Goal: Task Accomplishment & Management: Complete application form

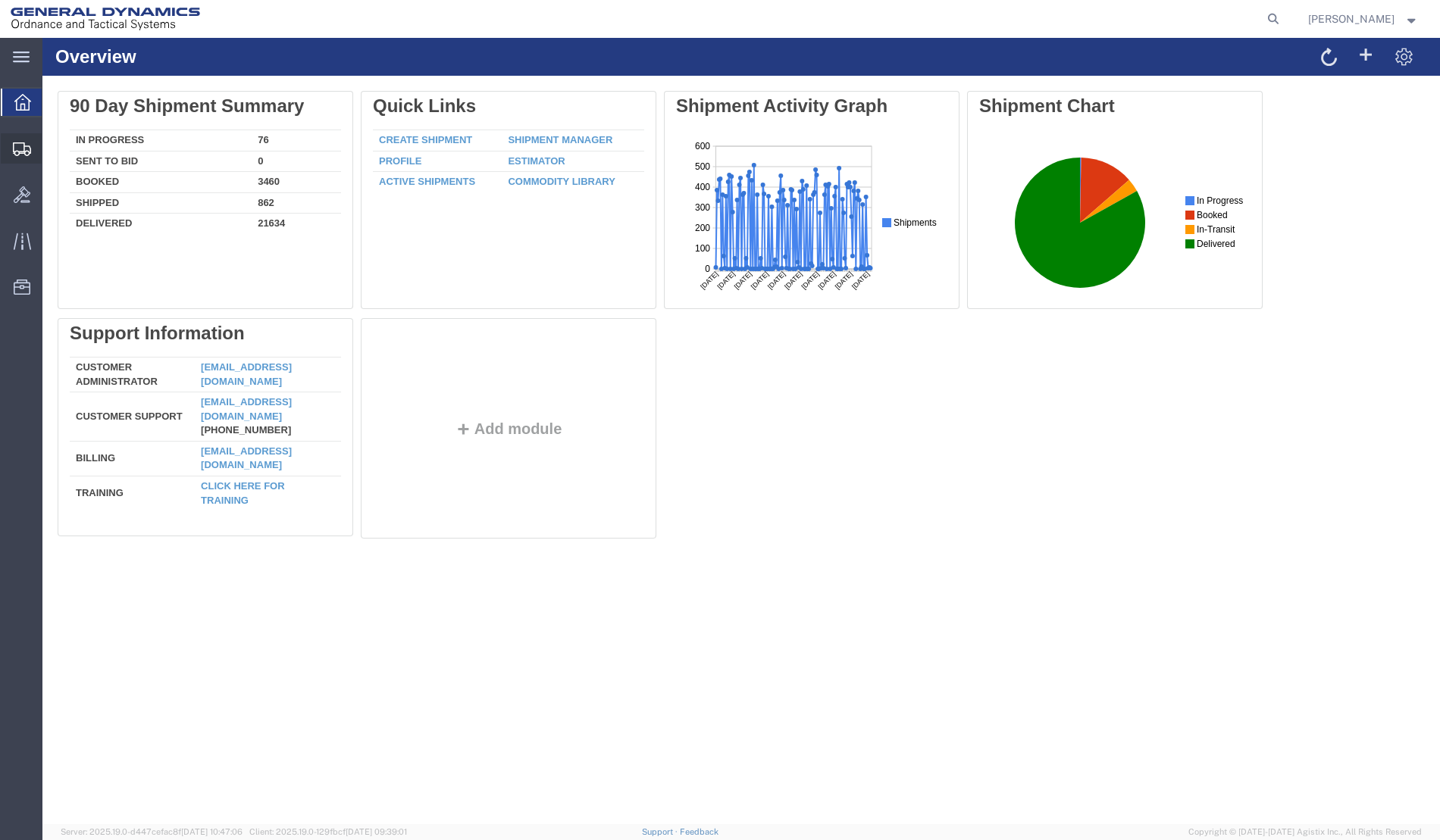
click at [25, 153] on icon at bounding box center [22, 149] width 18 height 14
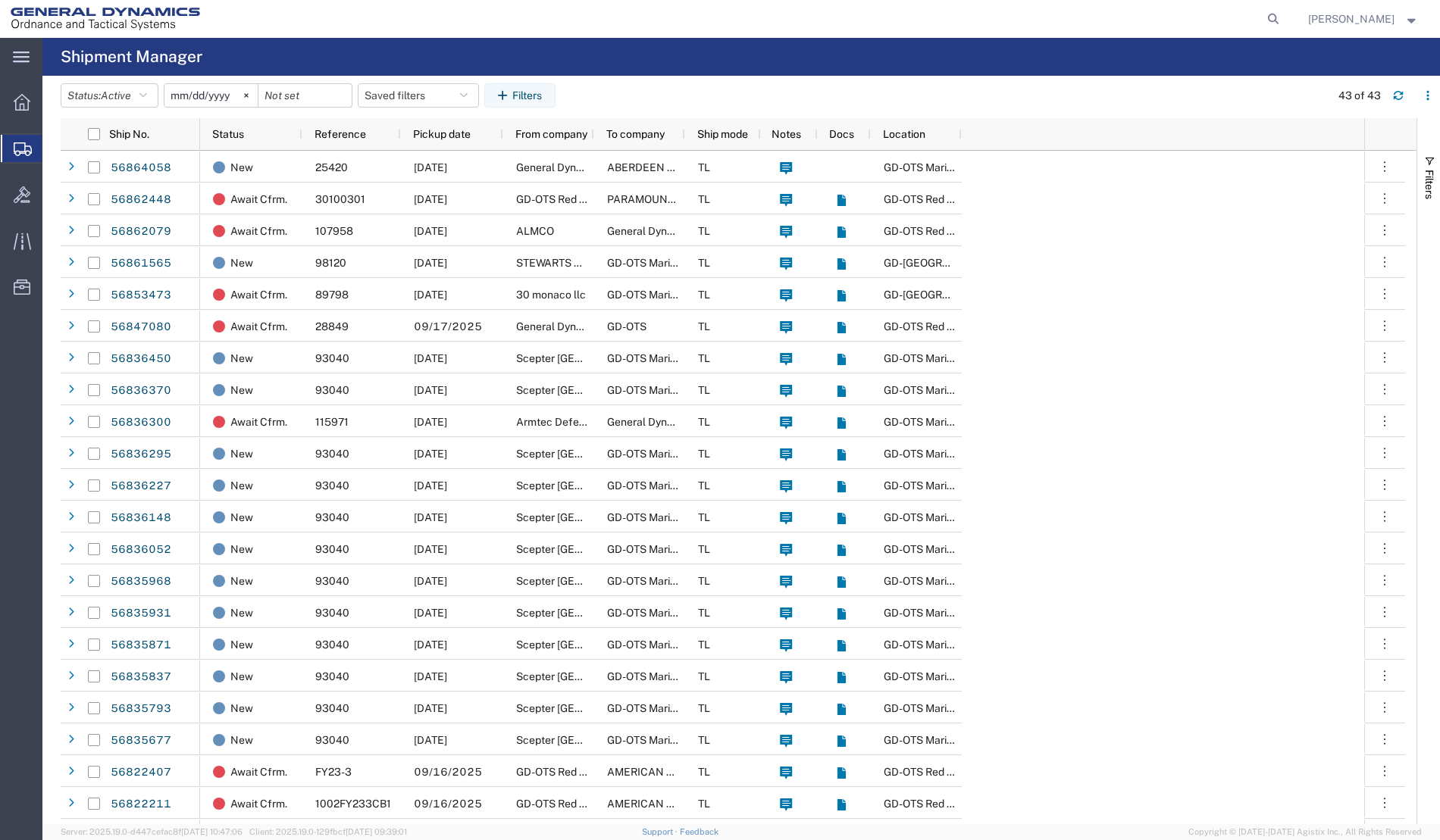
click at [0, 0] on span "Create Shipment" at bounding box center [0, 0] width 0 height 0
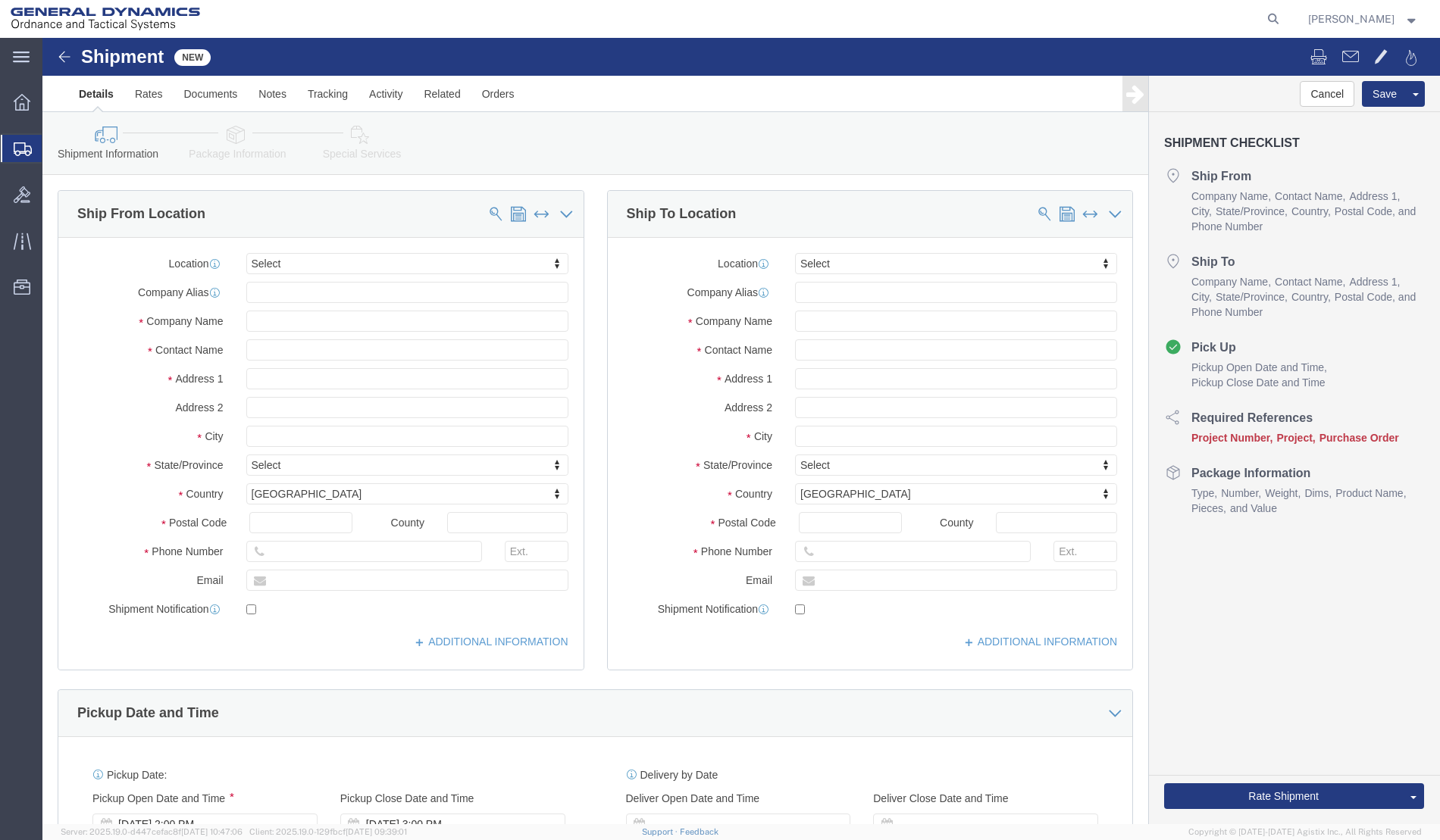
select select
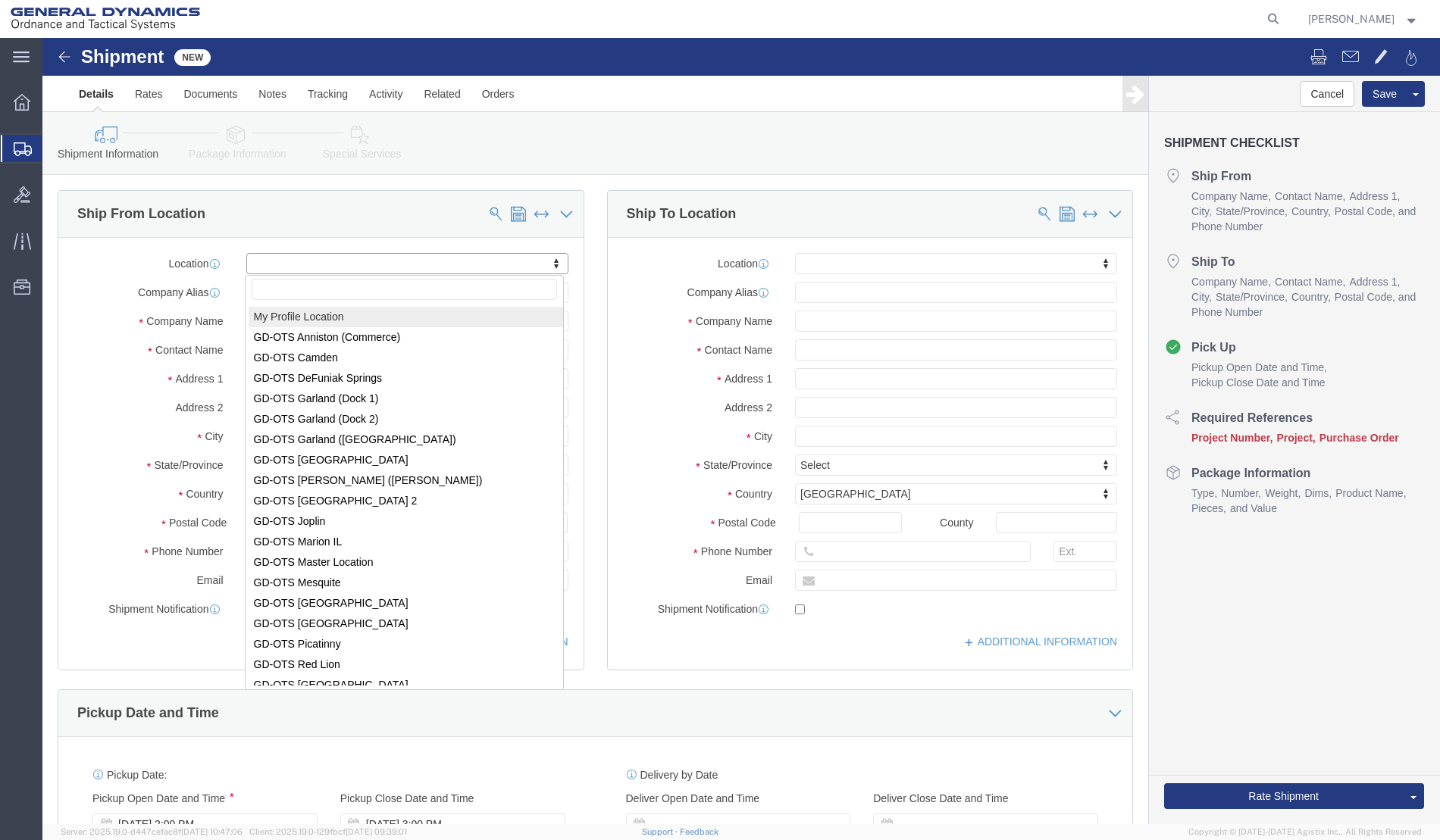
select select "MYPROFILE"
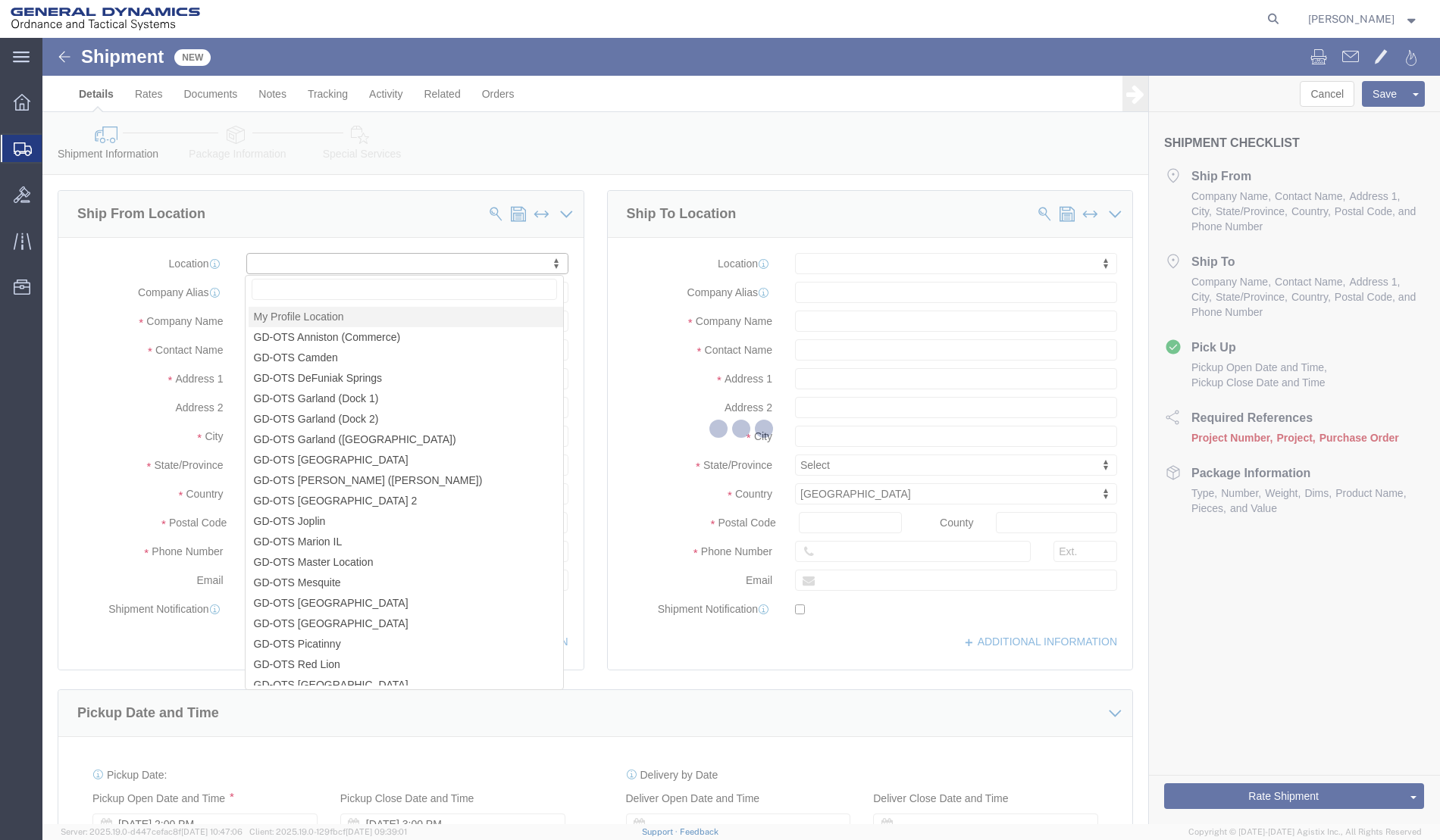
type input "100 [GEOGRAPHIC_DATA]"
type input "33716"
type input "[PHONE_NUMBER]"
type input "[PERSON_NAME][EMAIL_ADDRESS][PERSON_NAME][DOMAIN_NAME]"
checkbox input "true"
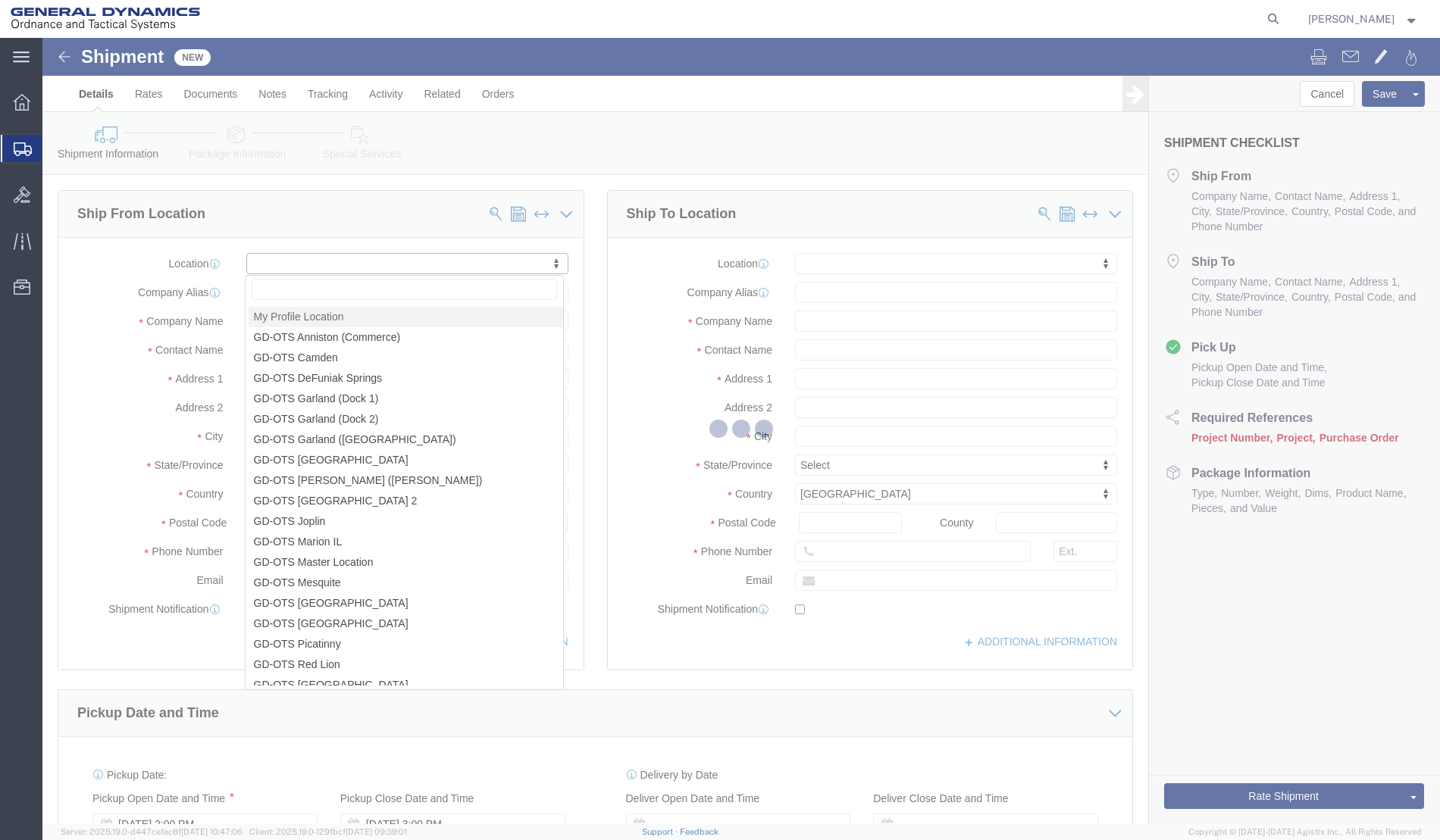
type input "General Dynamics Ordnance and Tactical Systems HQ"
type input "[PERSON_NAME]"
type input "[GEOGRAPHIC_DATA]"
select select "FL"
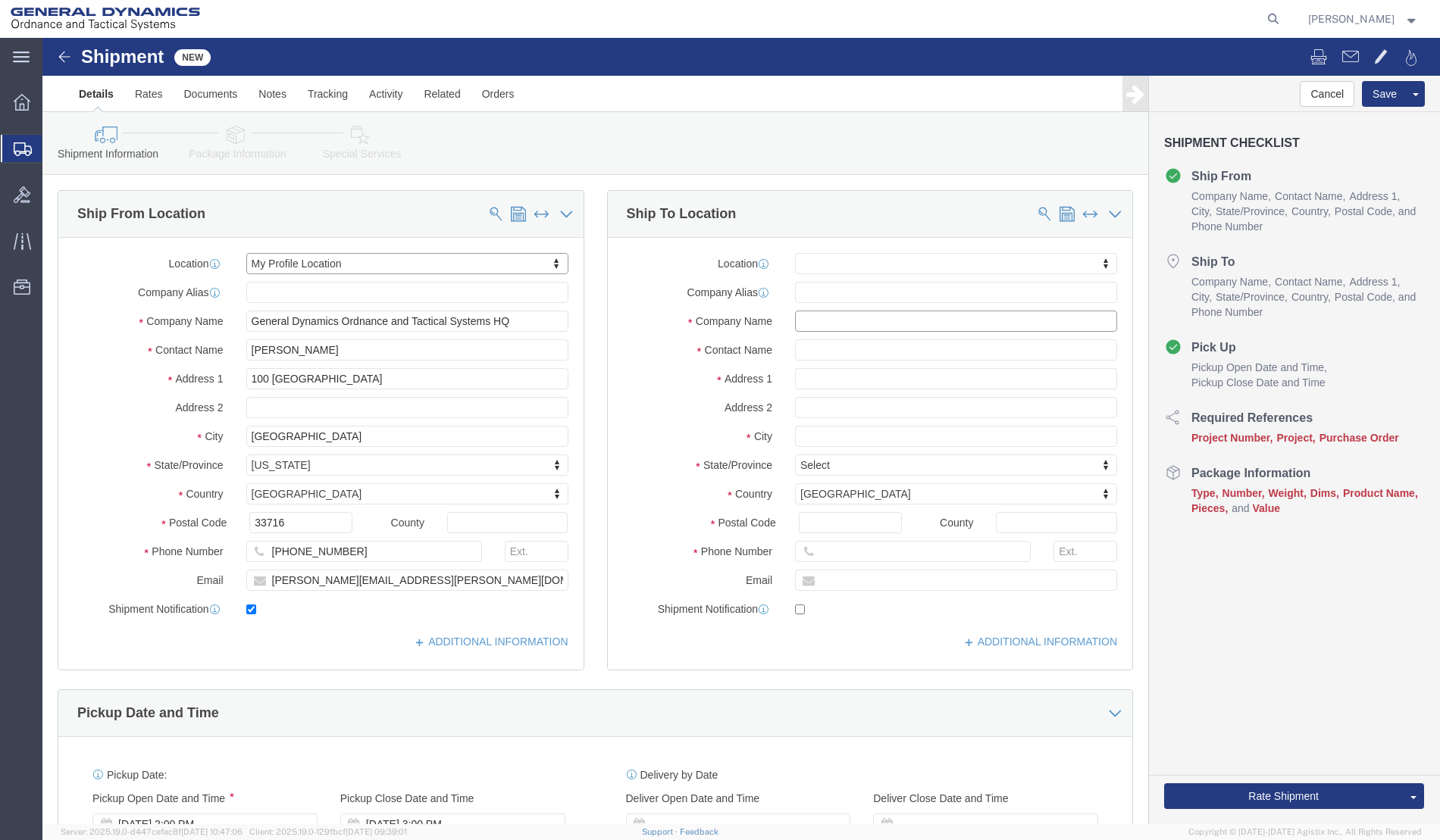
click input "text"
type input "[PERSON_NAME] [PERSON_NAME]"
click input "text"
type input "[PERSON_NAME] [PERSON_NAME]"
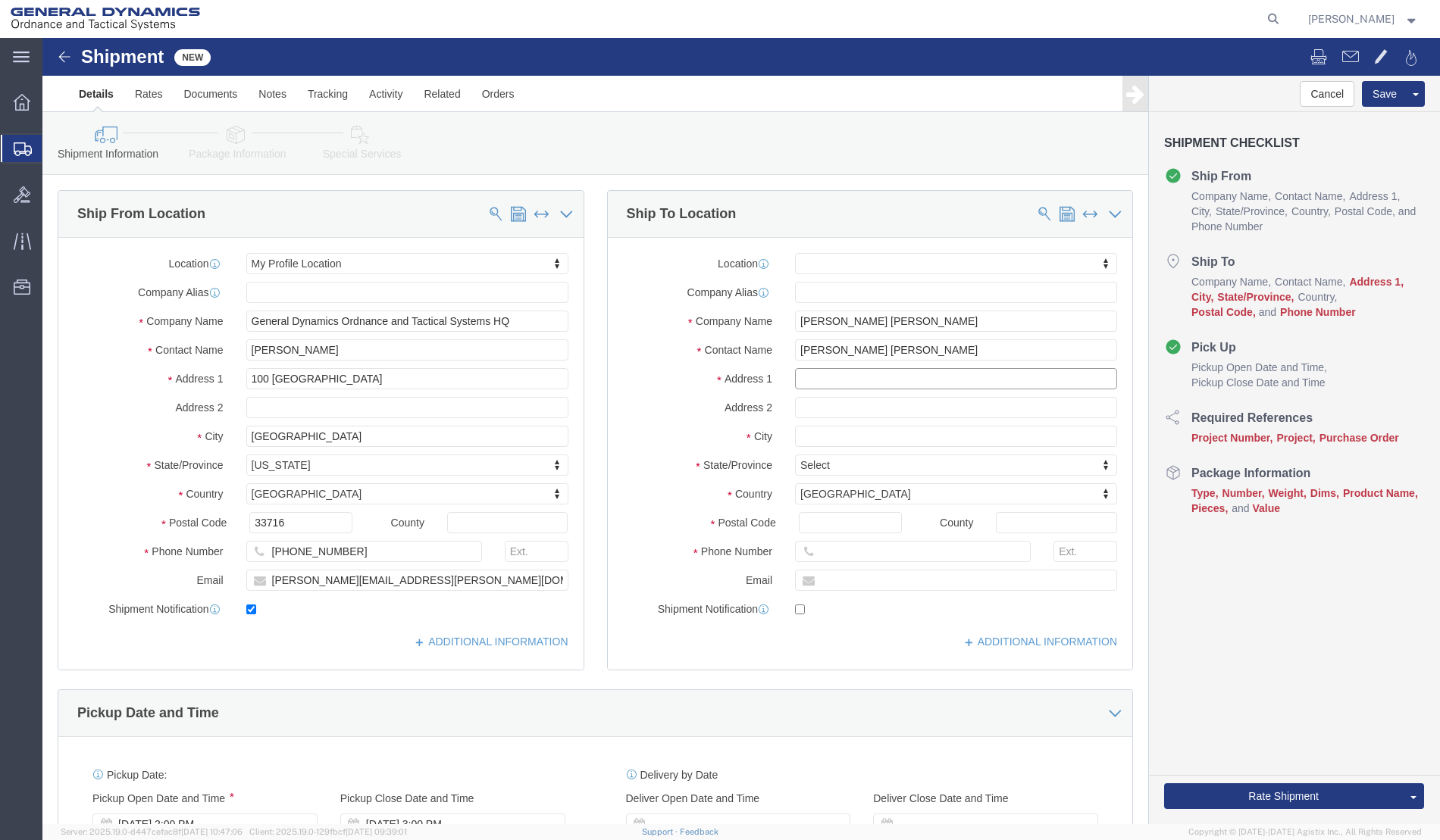
click input "text"
paste input "[STREET_ADDRESS]"
type input "[STREET_ADDRESS]"
select select
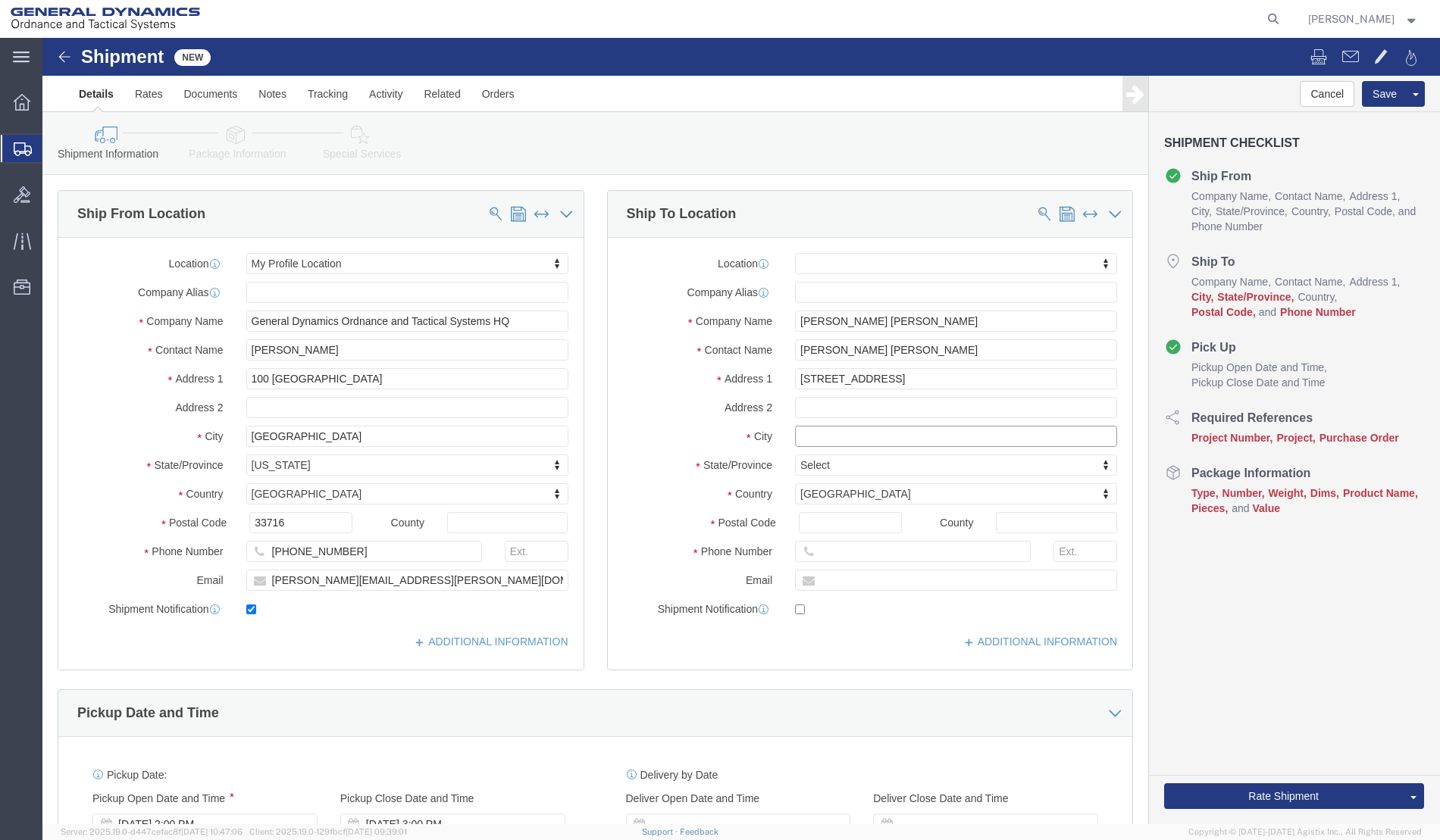
click input "text"
type input "[GEOGRAPHIC_DATA]"
select select
type input "a"
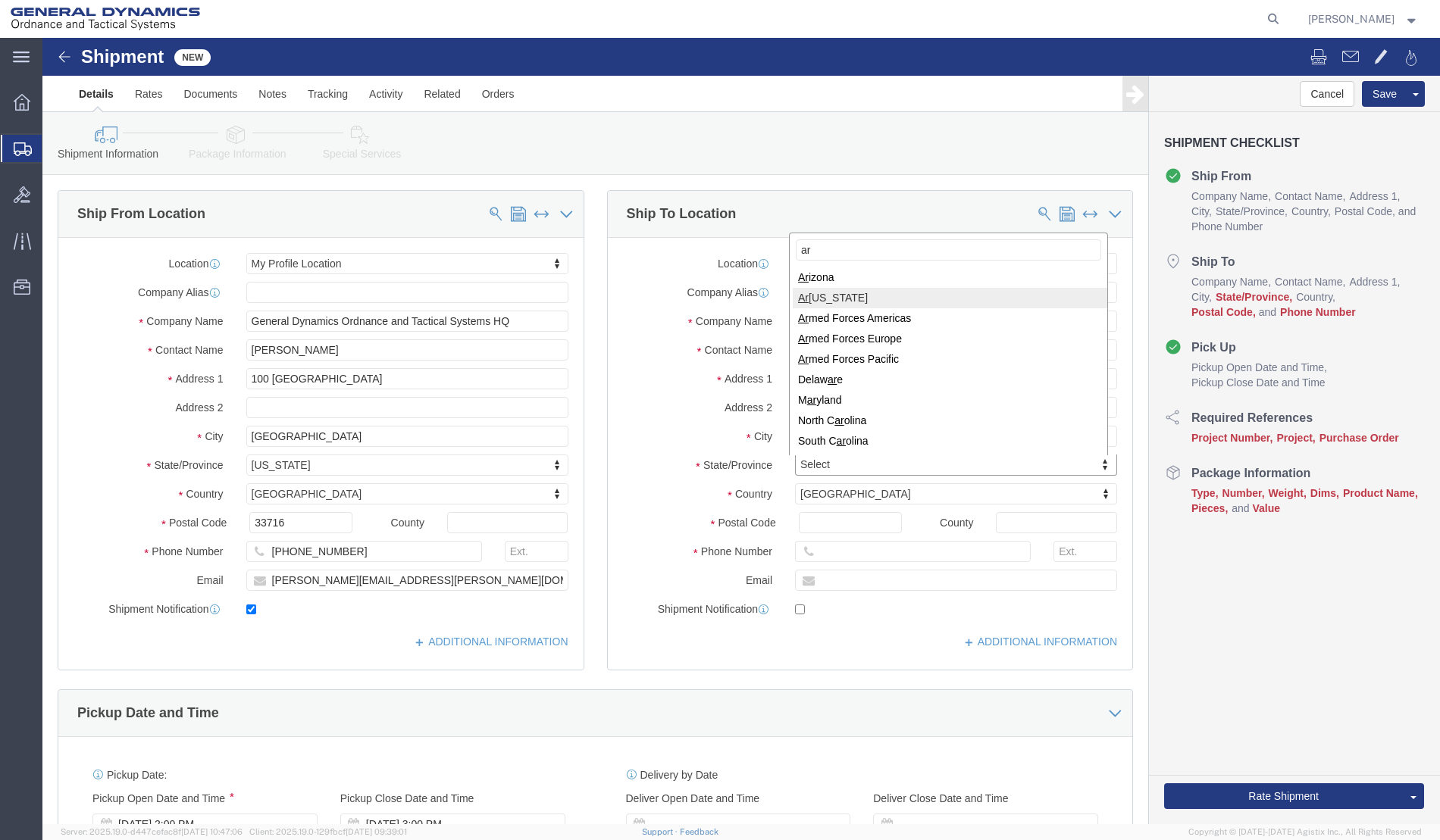
type input "ar"
select select
select select "AR"
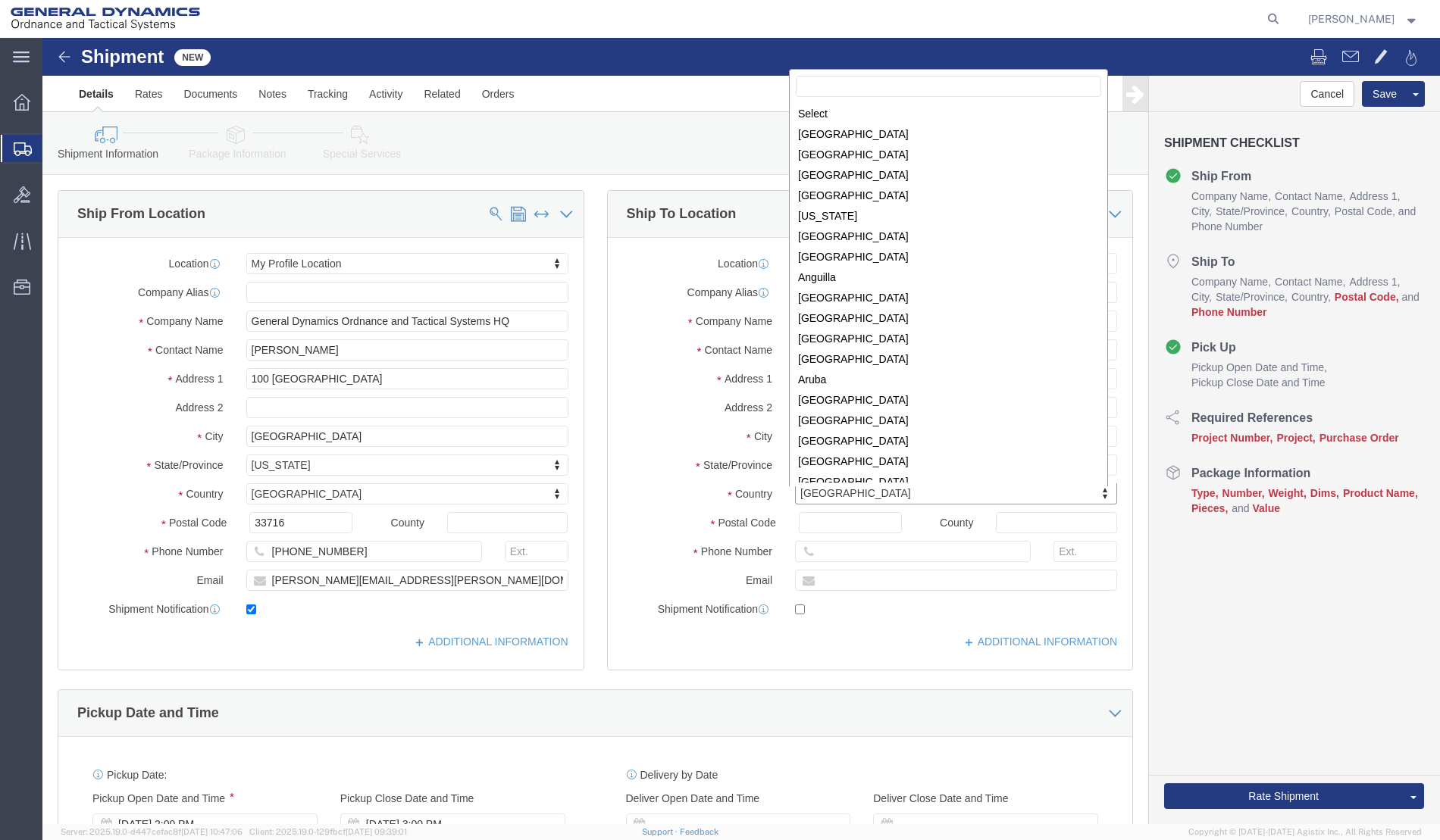
scroll to position [4604, 0]
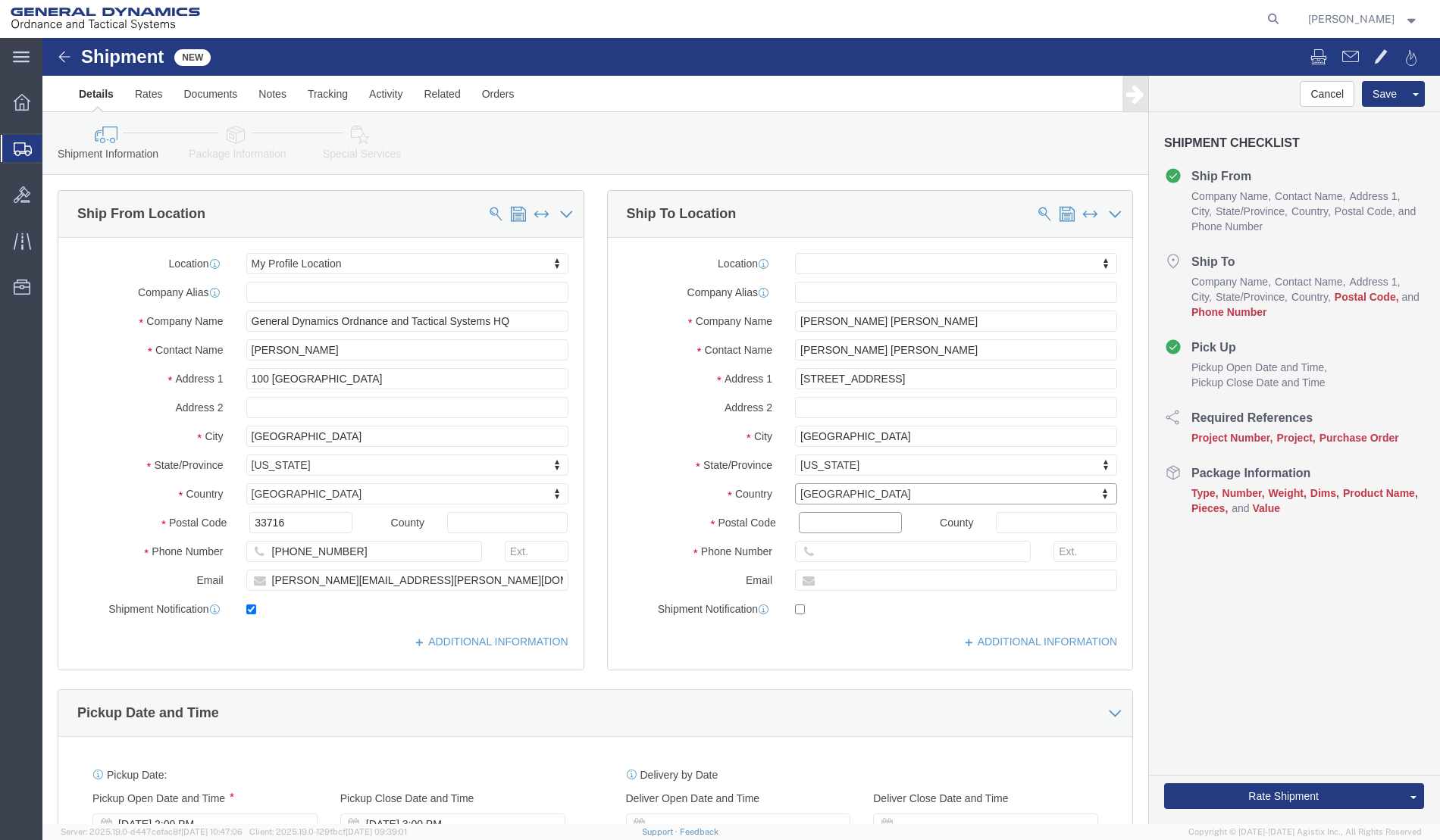
click input "Postal Code"
type input "71701"
select select
click input "text"
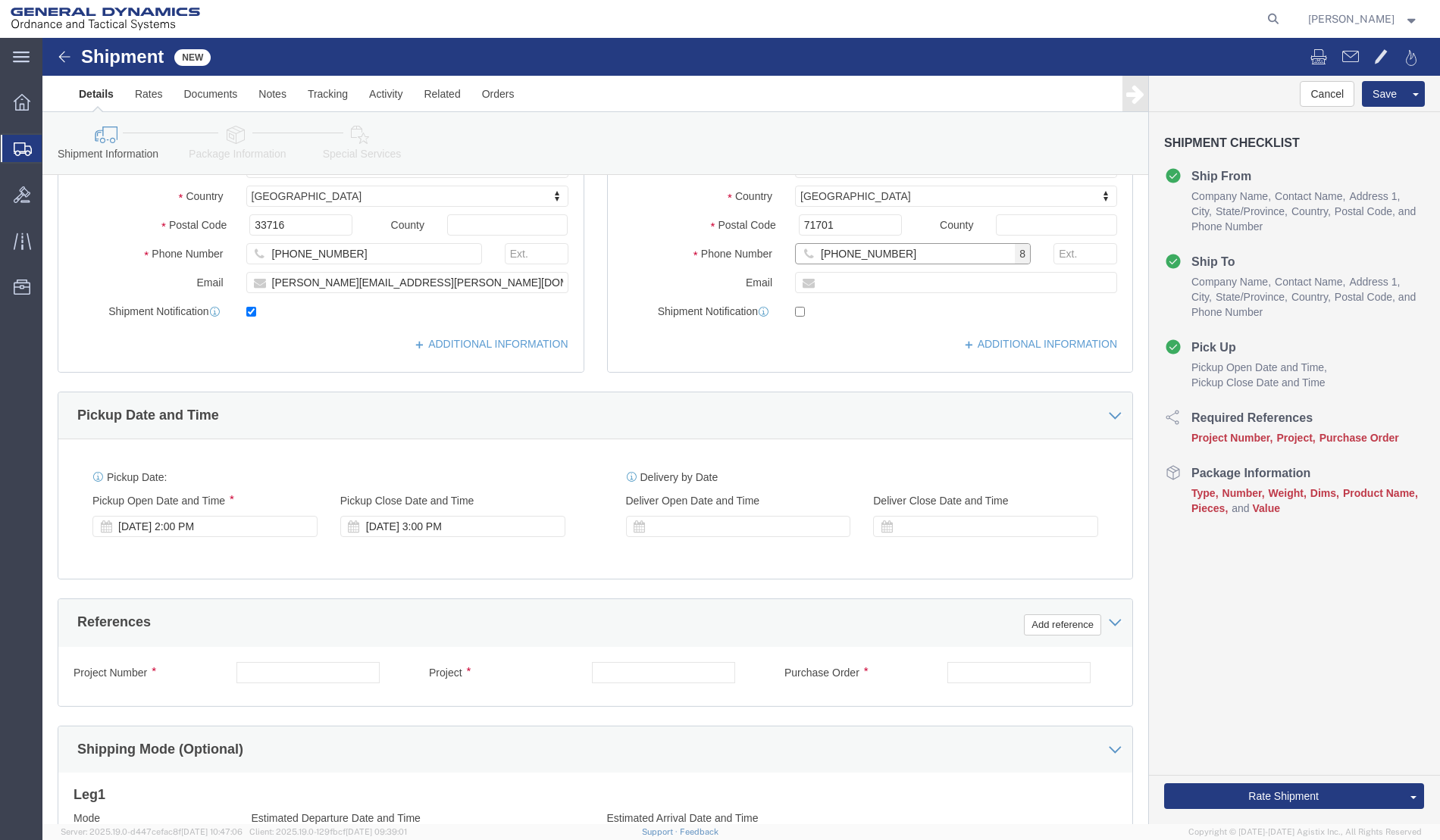
scroll to position [515, 0]
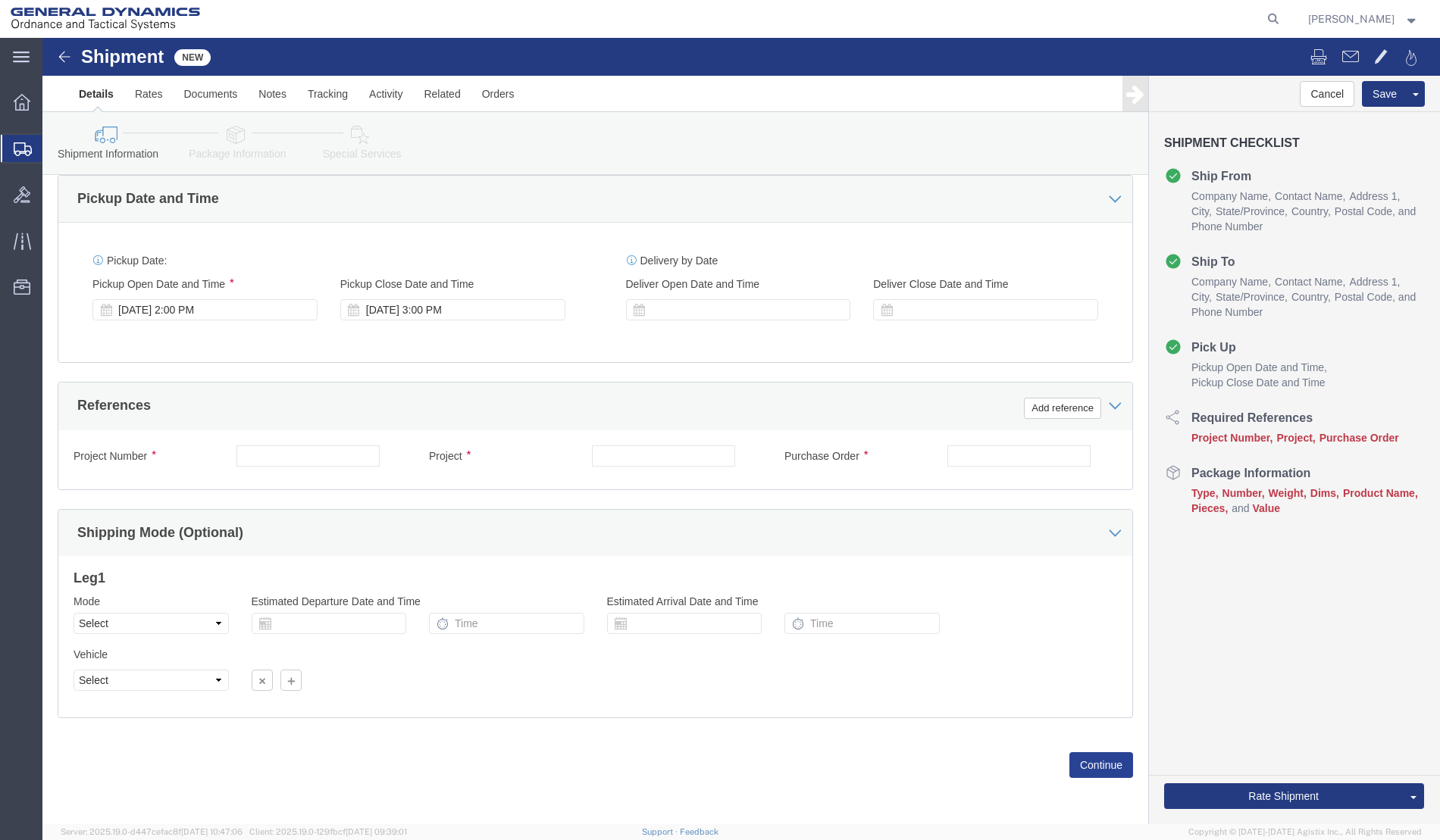
type input "[PHONE_NUMBER]"
click button "Continue"
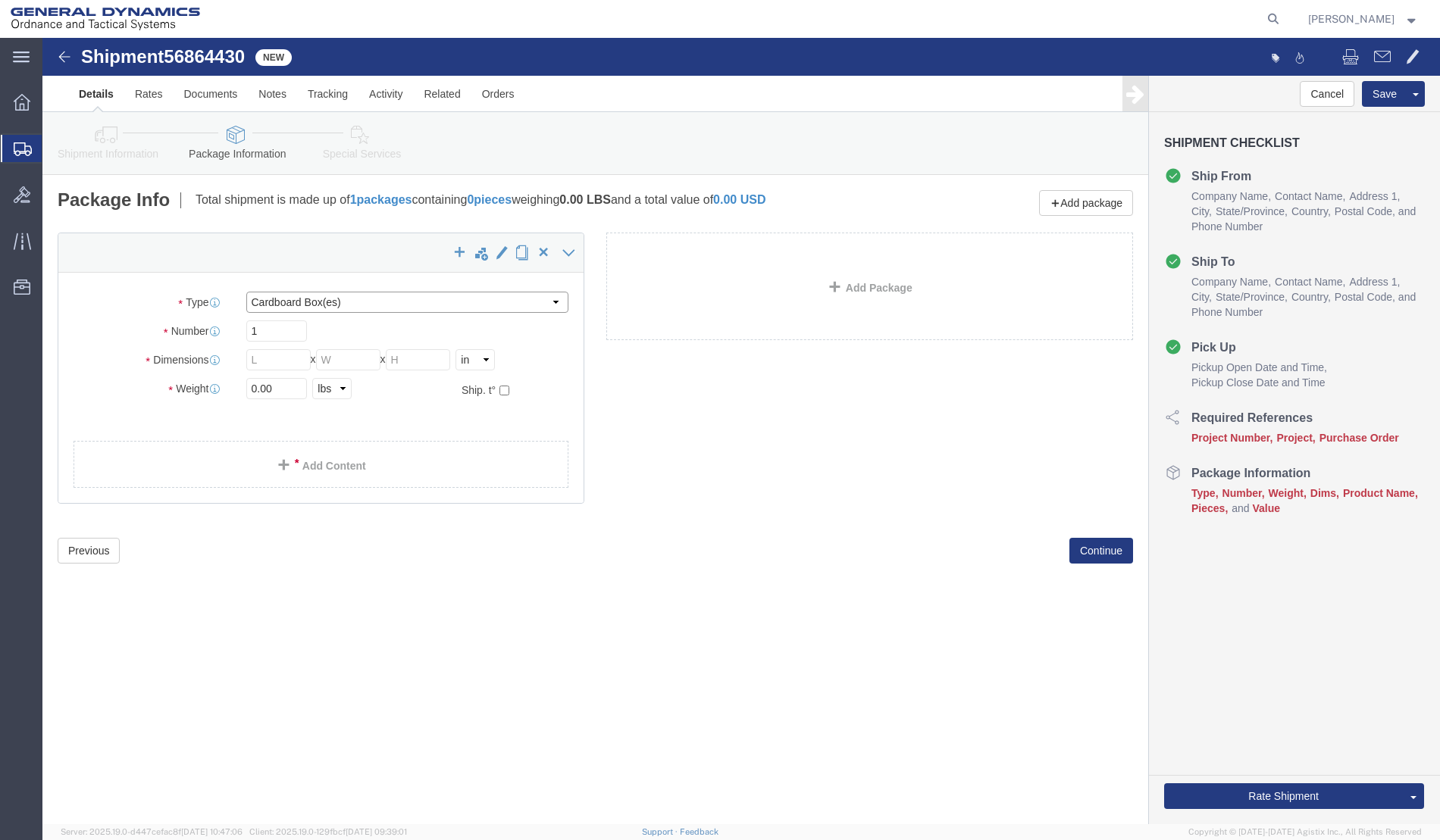
click select "Select Bale(s) Basket(s) Bolt(s) Bottle(s) Buckets Bulk Bundle(s) Can(s) Cardbo…"
select select "ENV"
click select "Select Bale(s) Basket(s) Bolt(s) Bottle(s) Buckets Bulk Bundle(s) Can(s) Cardbo…"
type input "9.50"
type input "12.50"
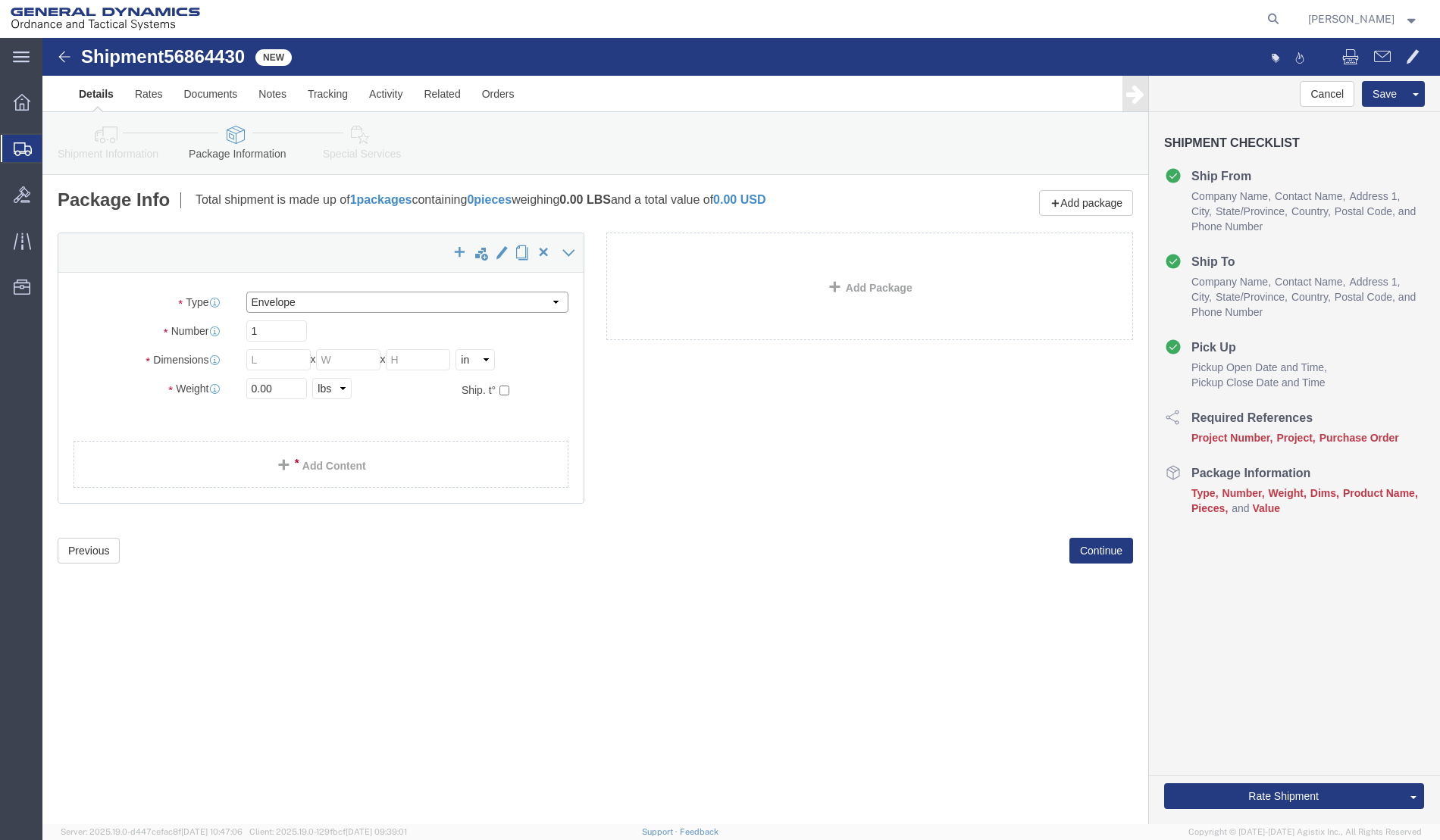
type input "0.25"
type input "1"
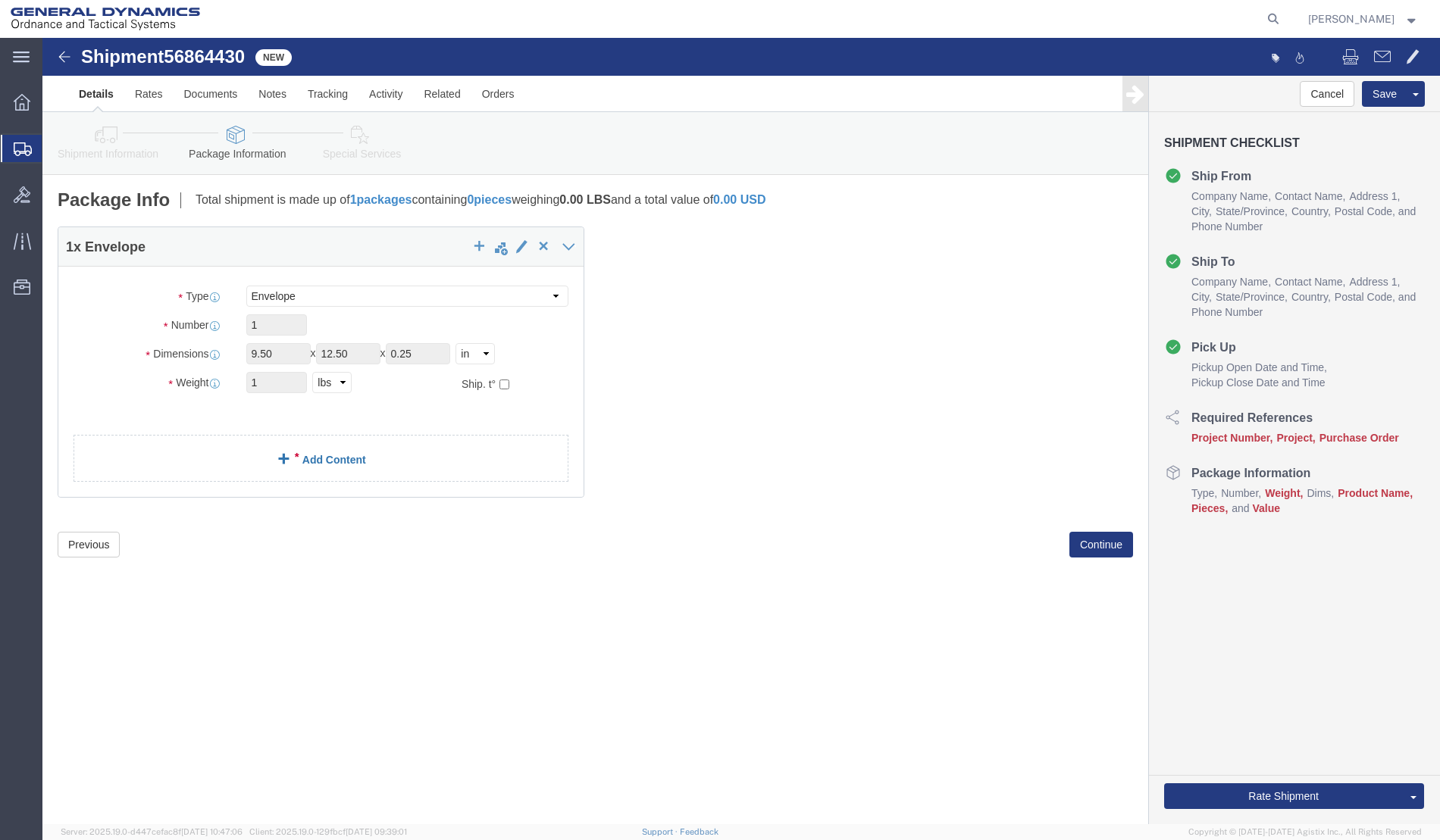
click link "Add Content"
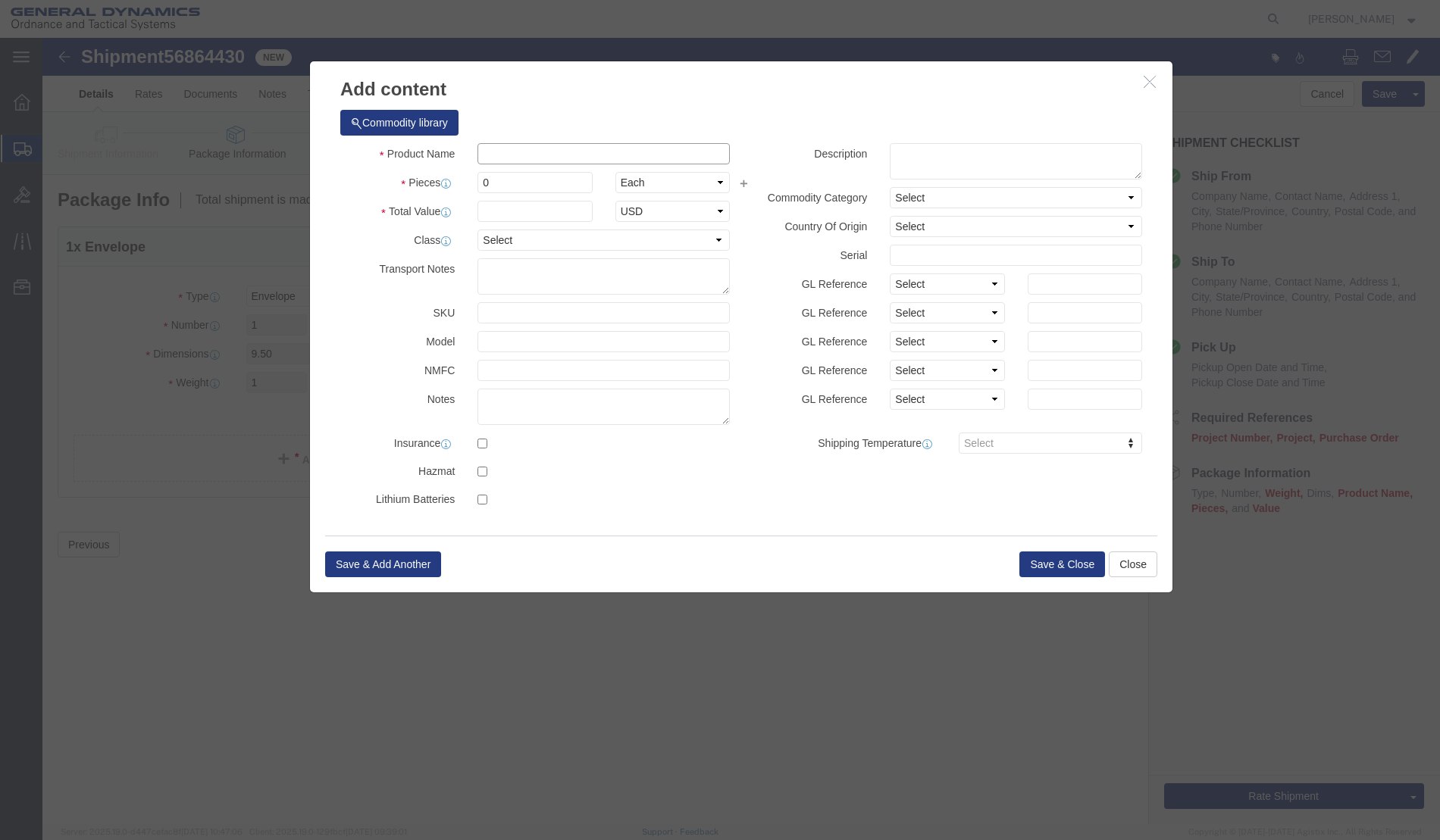
click input "text"
type input "Chk"
type input "1"
click button "Save & Close"
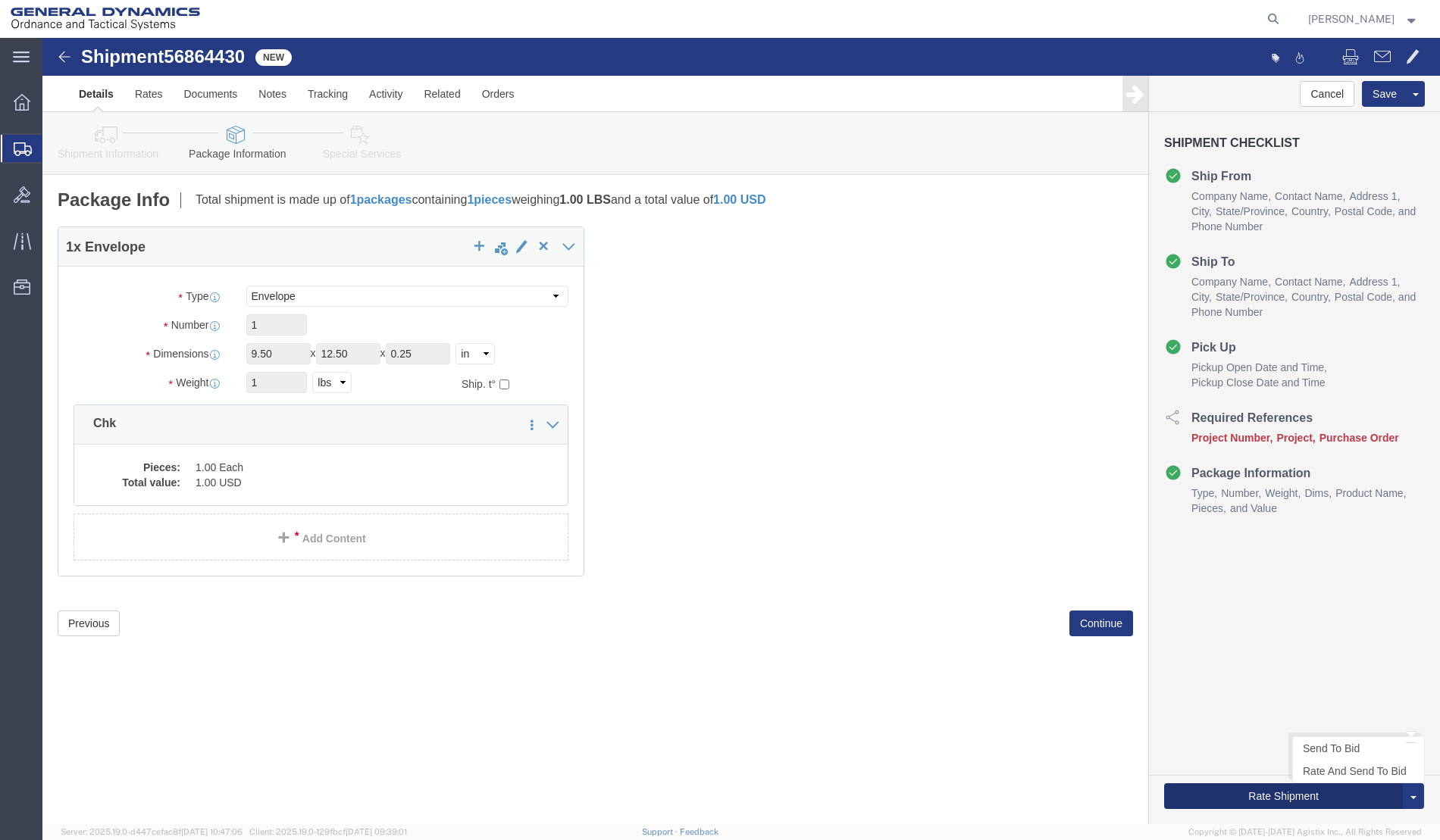
click button "Rate Shipment"
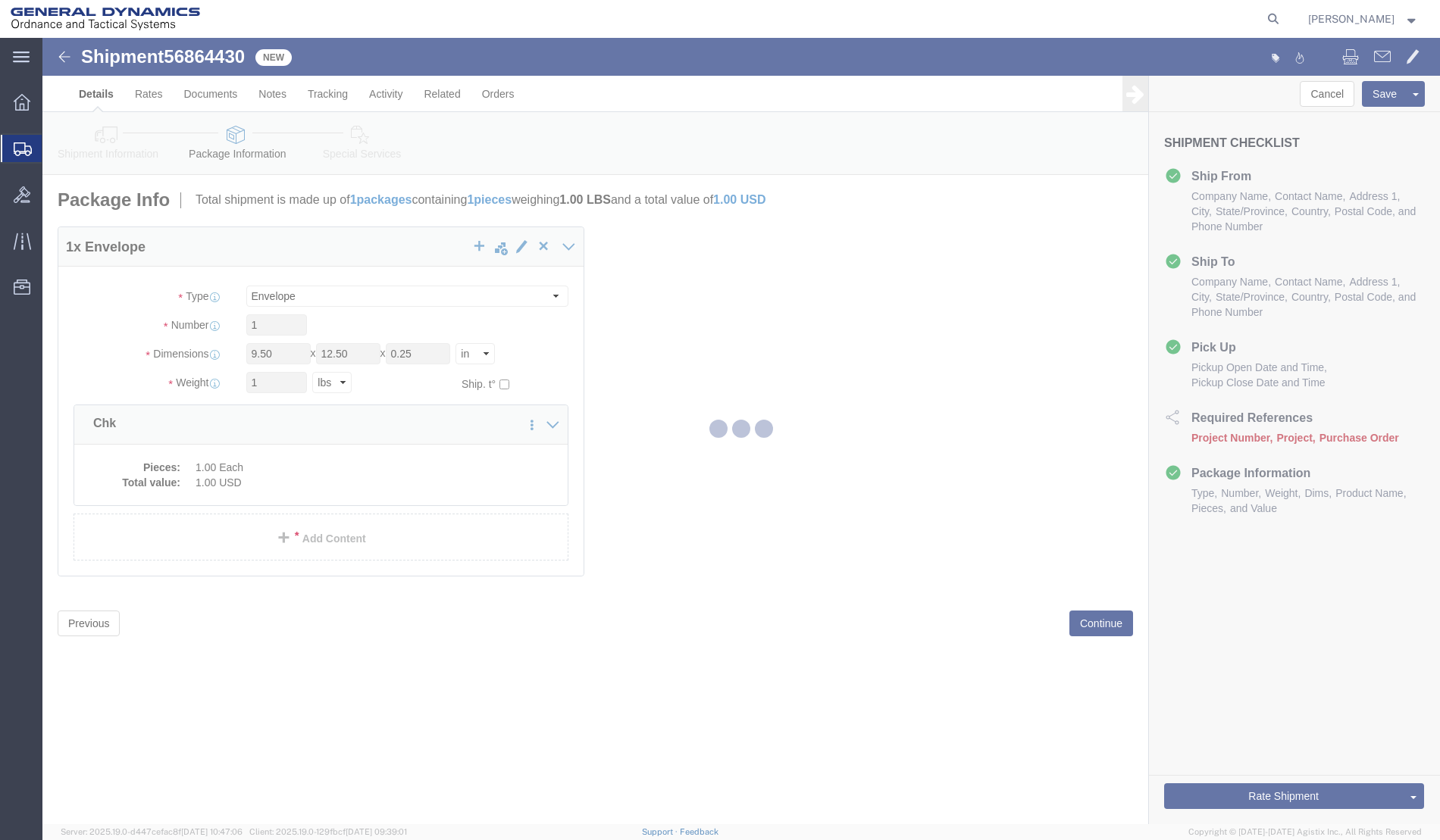
select select "307"
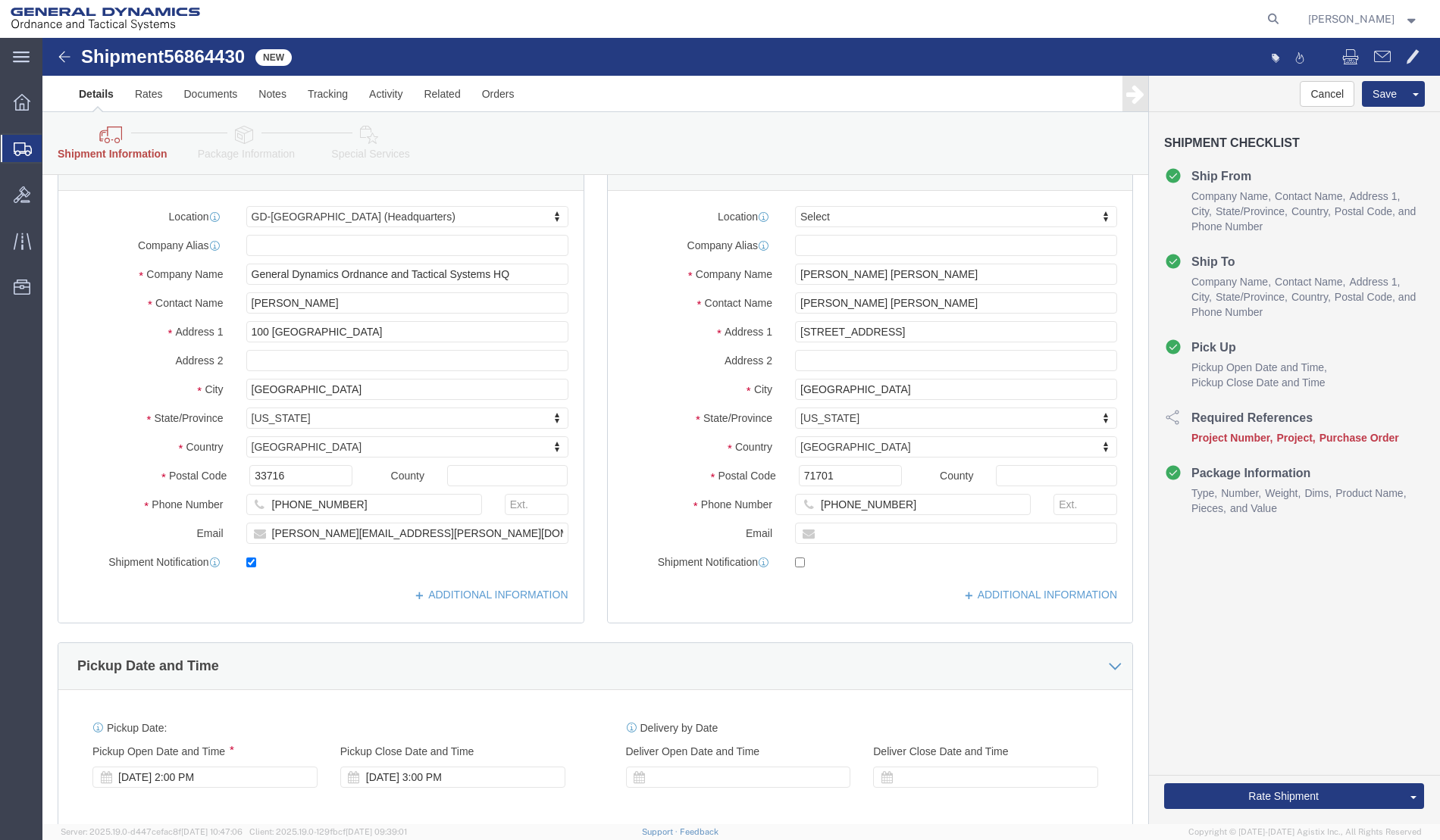
scroll to position [455, 0]
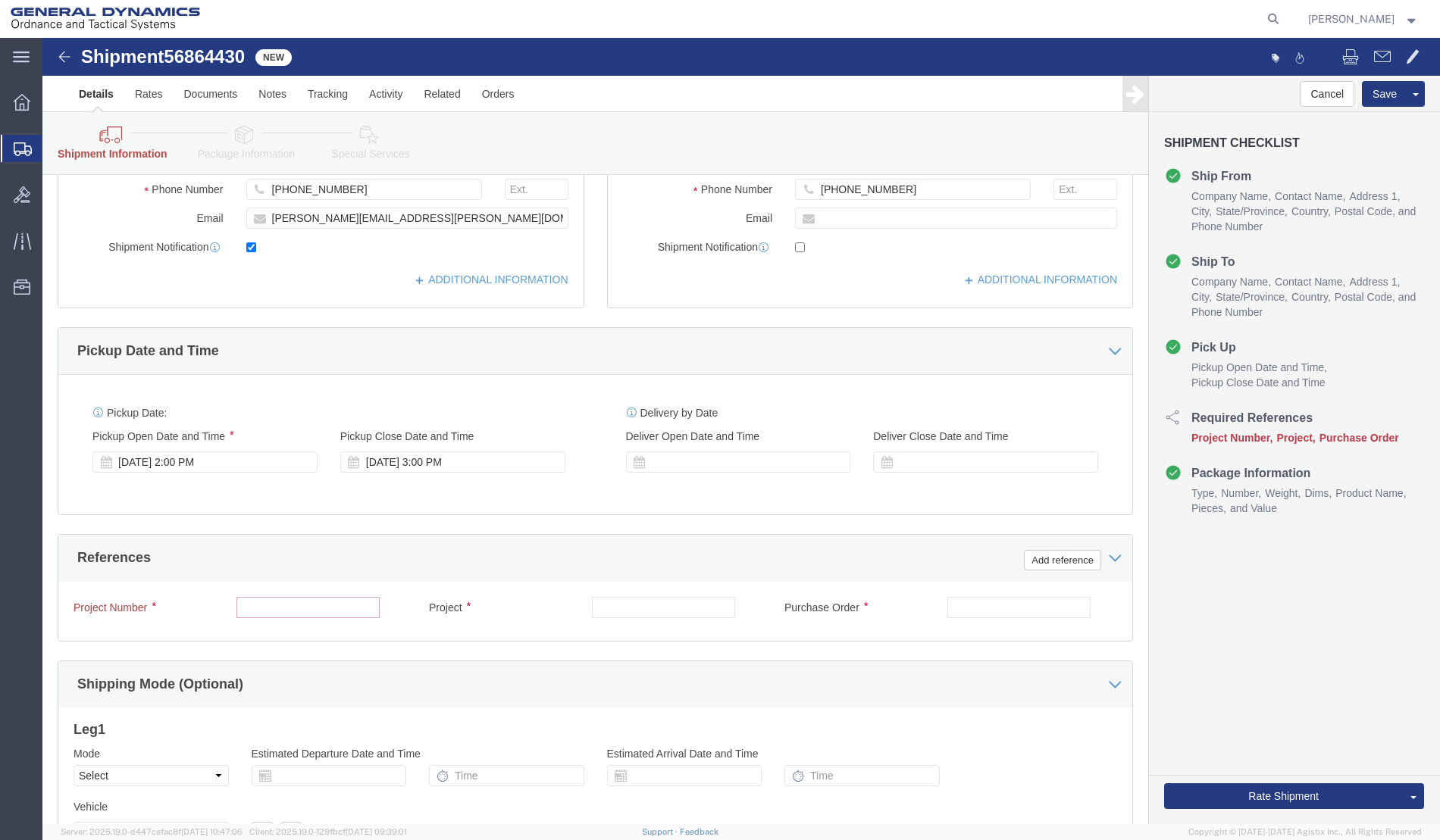
click input "text"
type input "001"
type input "002"
type input "003"
click button "Rate Shipment"
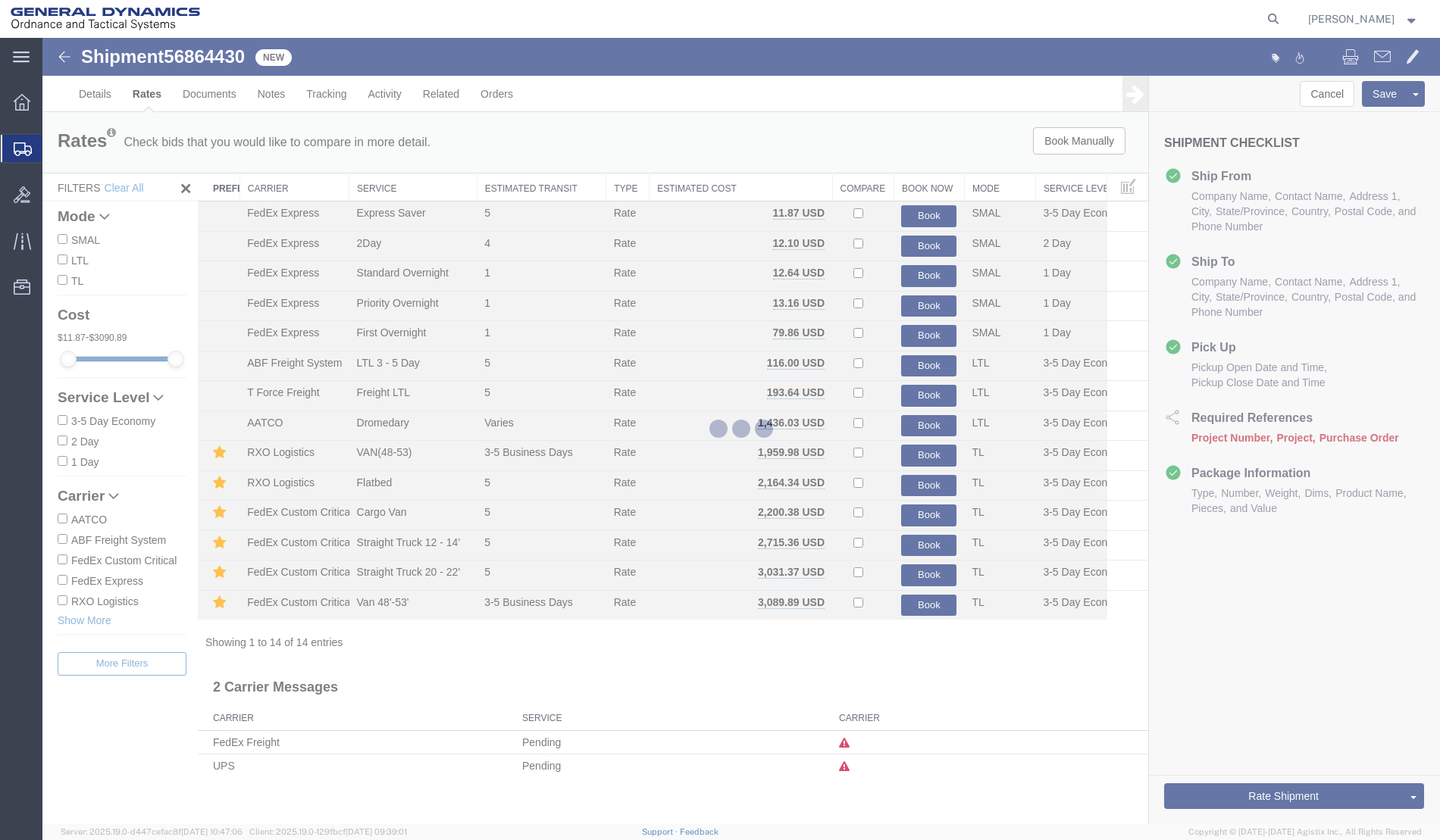
scroll to position [0, 0]
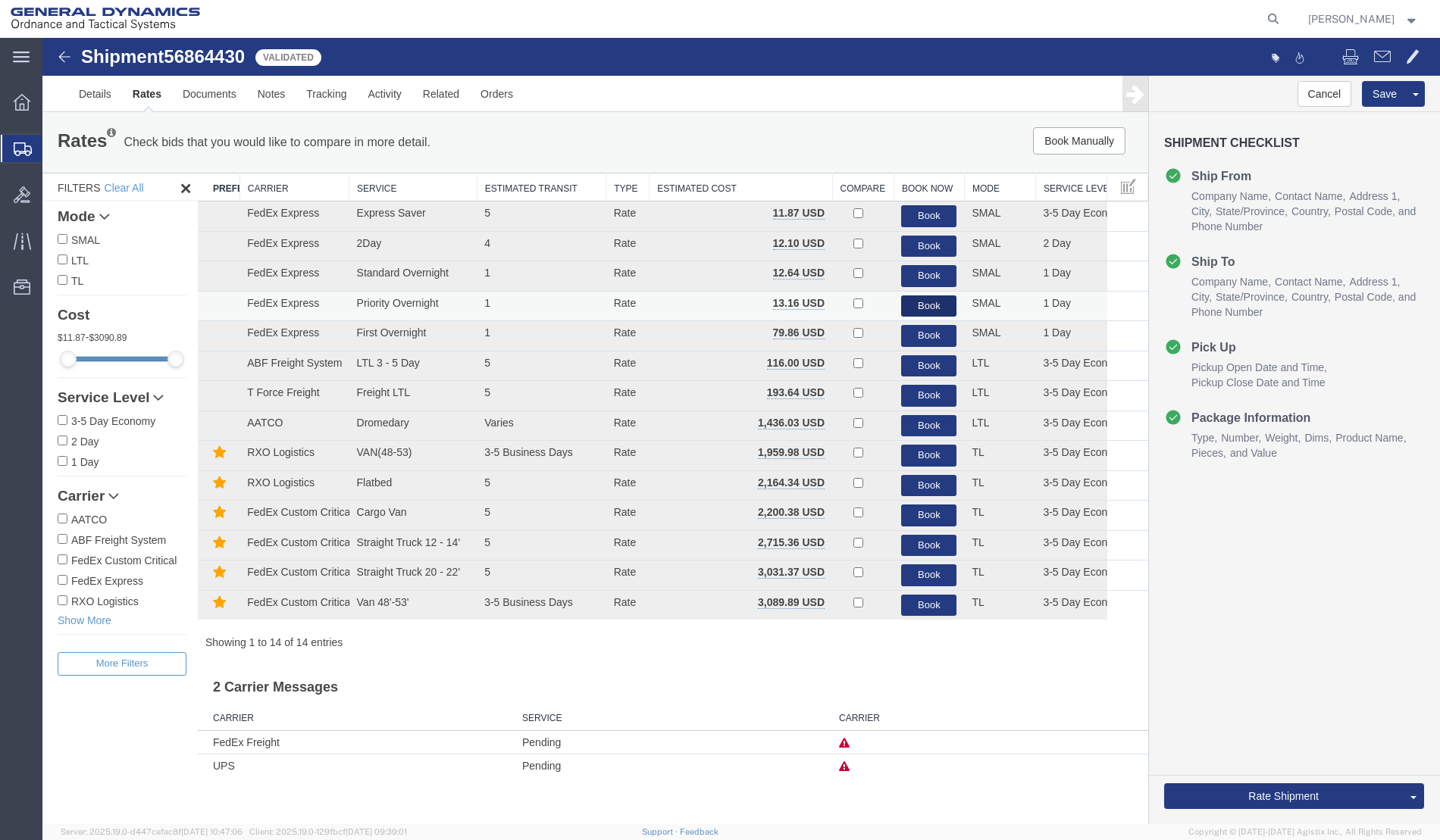
click at [927, 311] on button "Book" at bounding box center [928, 306] width 55 height 22
